Goal: Task Accomplishment & Management: Manage account settings

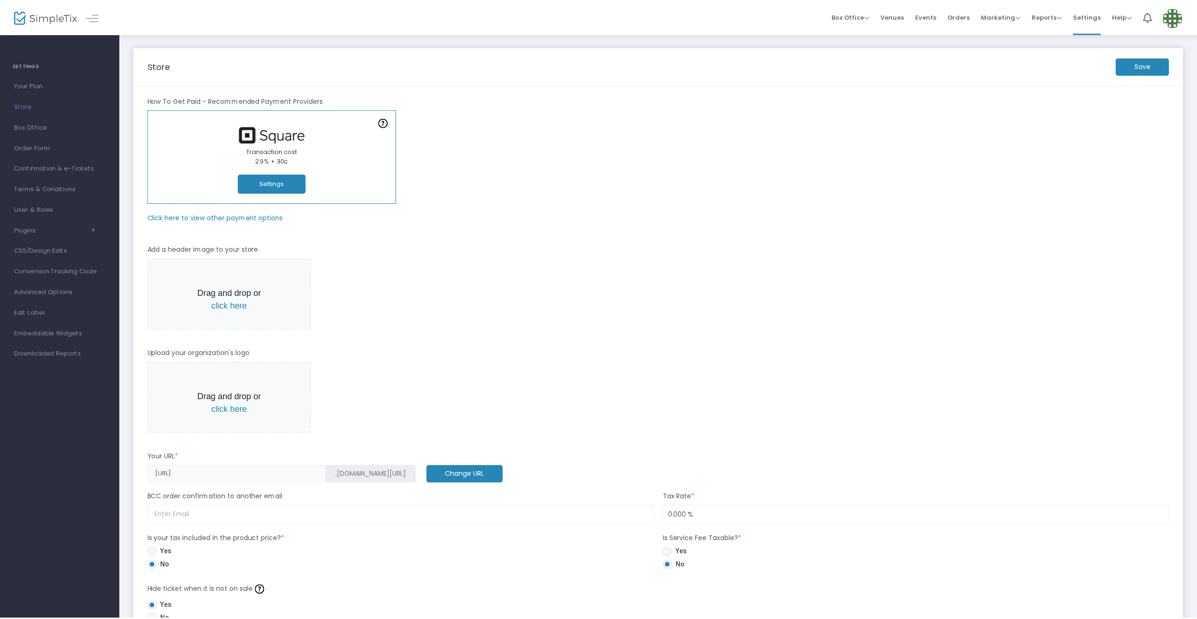
scroll to position [485, 0]
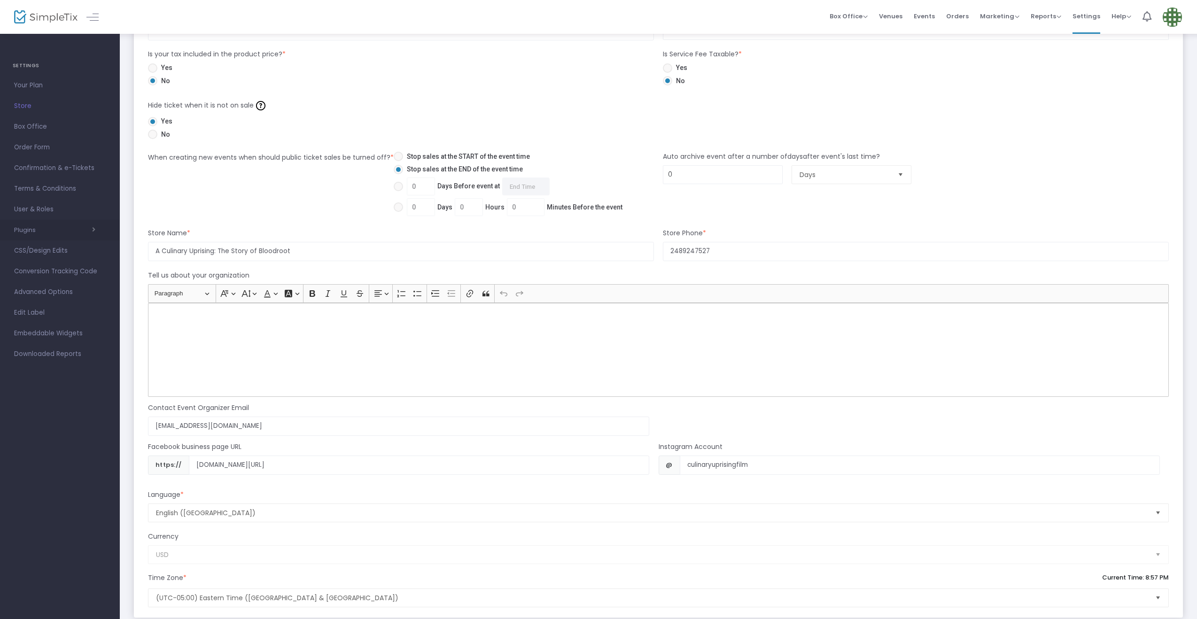
click at [53, 227] on span "button" at bounding box center [66, 229] width 60 height 9
click at [42, 167] on span "Confirmation & e-Tickets" at bounding box center [60, 168] width 92 height 12
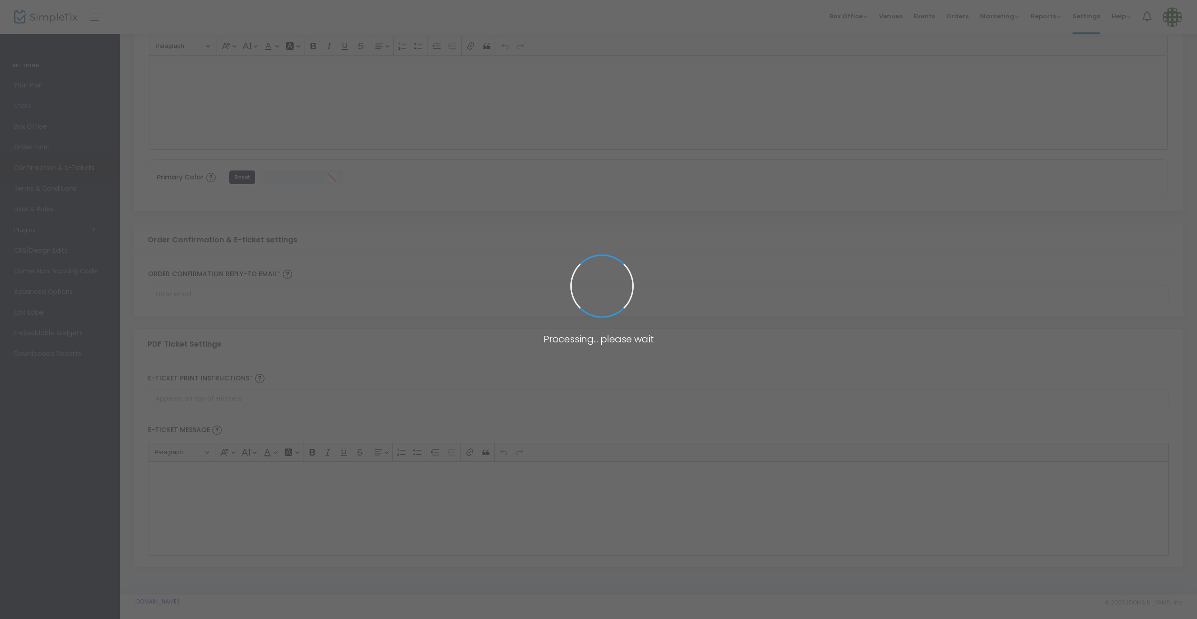
type input "[EMAIL_ADDRESS][DOMAIN_NAME]"
type input "Print and bring this ticket with you"
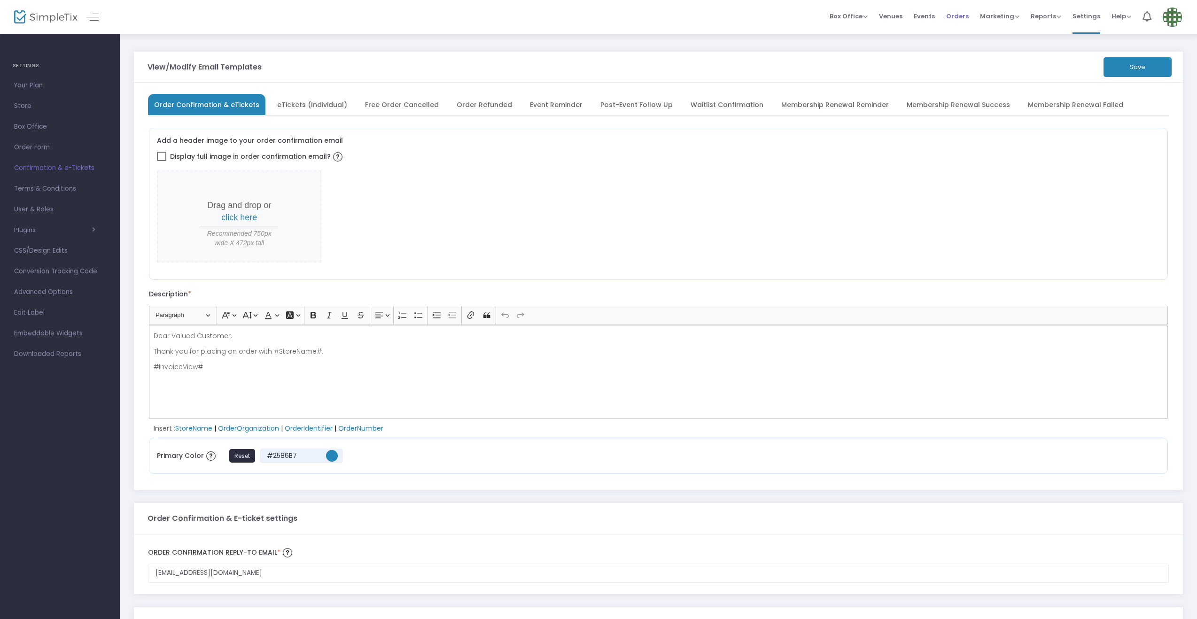
click at [963, 16] on span "Orders" at bounding box center [957, 16] width 23 height 24
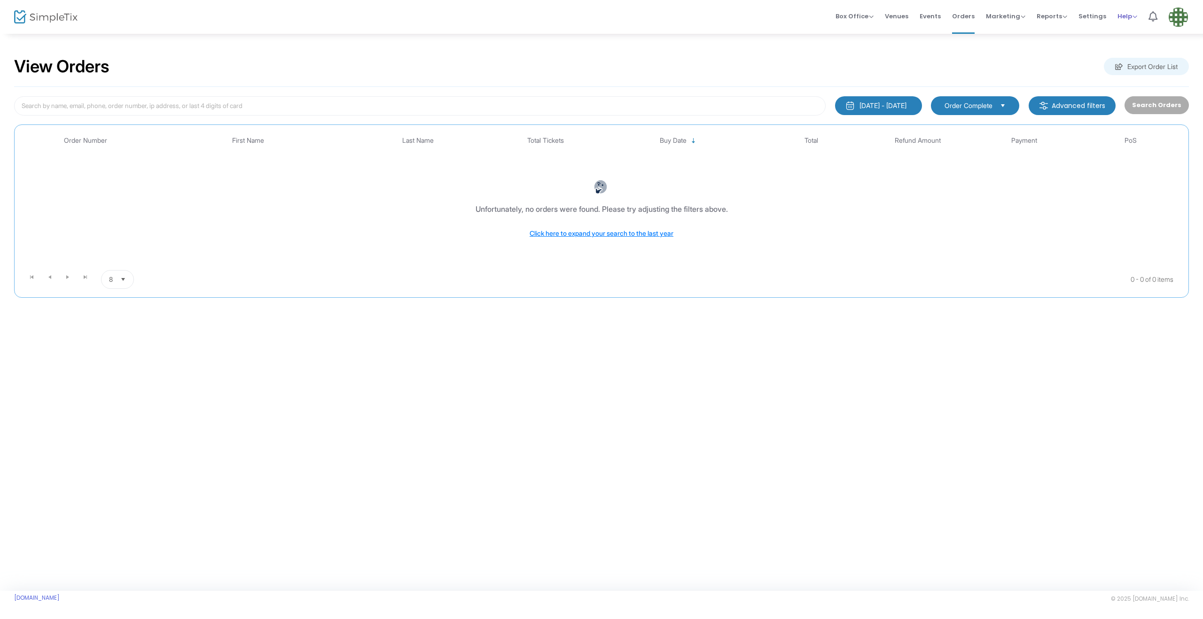
click at [1131, 19] on span "Help" at bounding box center [1127, 16] width 20 height 9
click at [1176, 12] on img at bounding box center [1177, 17] width 19 height 19
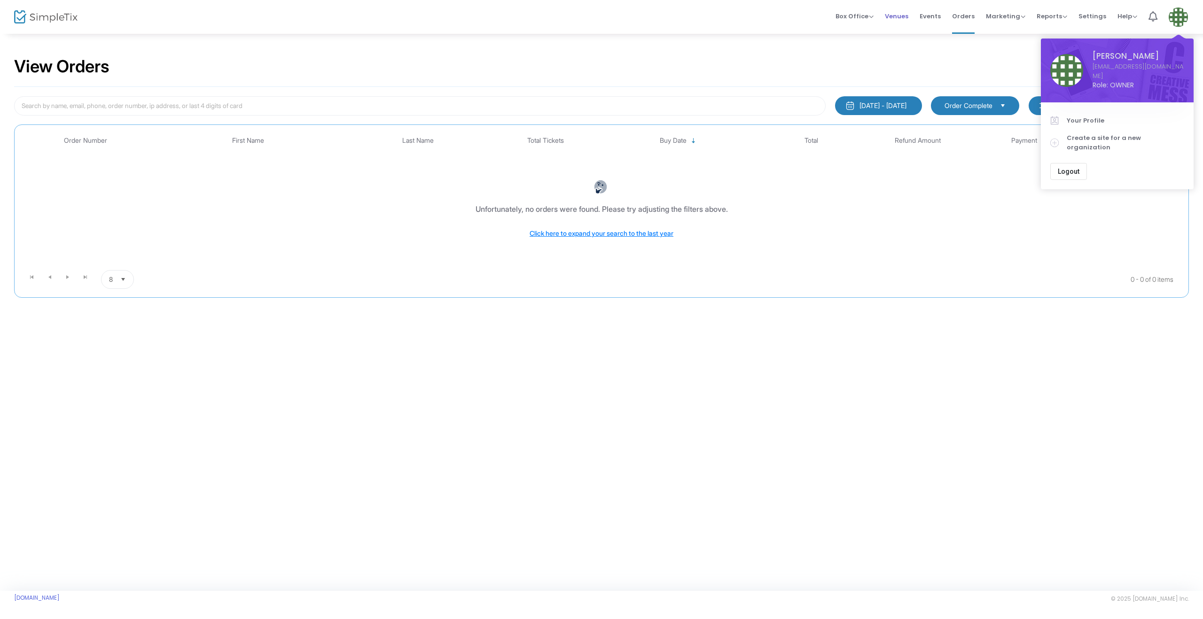
click at [901, 16] on span "Venues" at bounding box center [896, 16] width 23 height 24
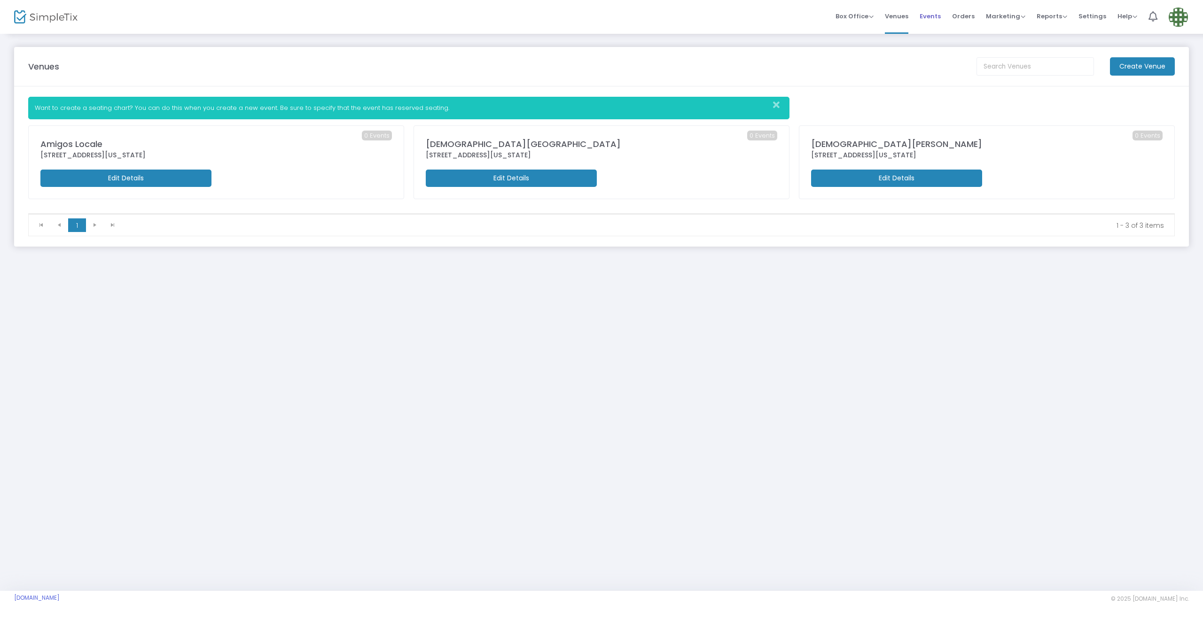
click at [934, 20] on span "Events" at bounding box center [929, 16] width 21 height 24
